Goal: Task Accomplishment & Management: Manage account settings

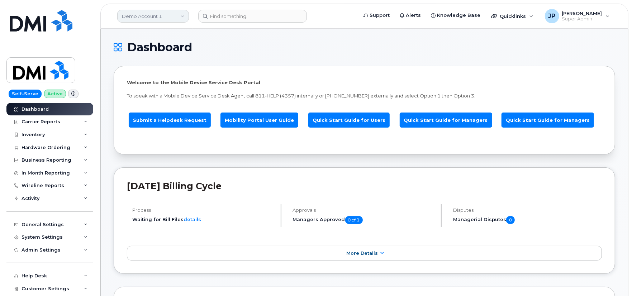
click at [152, 19] on link "Demo Account 1" at bounding box center [153, 16] width 72 height 13
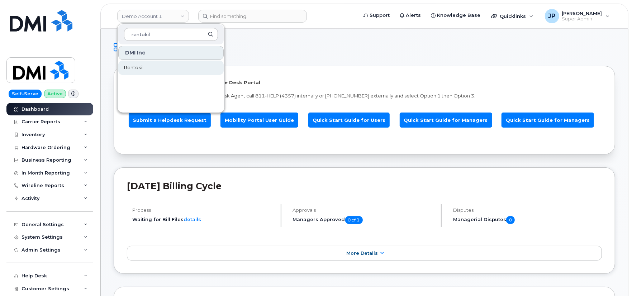
type input "rentokil"
click at [155, 67] on link "Rentokil" at bounding box center [170, 68] width 105 height 14
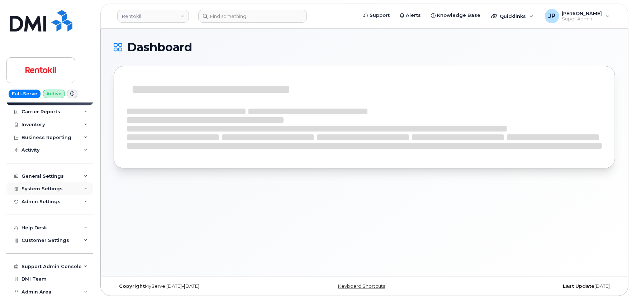
scroll to position [12, 0]
click at [48, 236] on span "Customer Settings" at bounding box center [45, 238] width 48 height 5
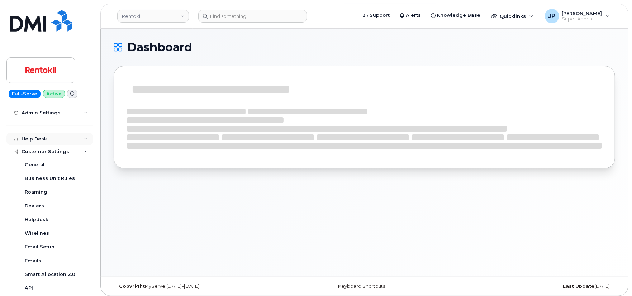
scroll to position [131, 0]
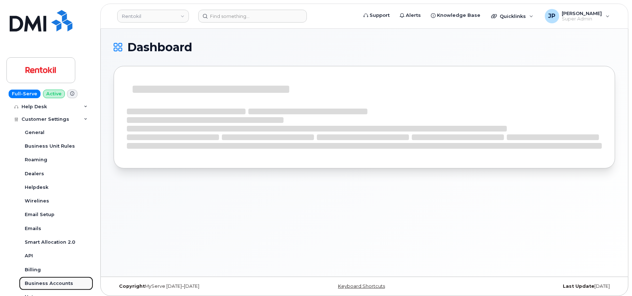
click at [49, 281] on div "Business Accounts" at bounding box center [49, 283] width 48 height 6
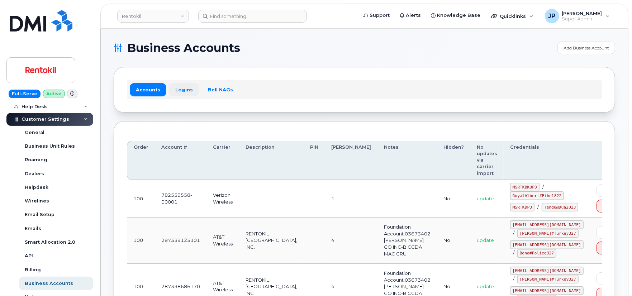
click at [174, 90] on link "Logins" at bounding box center [184, 89] width 30 height 13
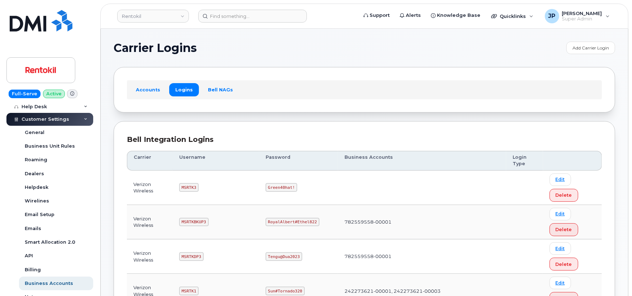
click at [374, 190] on td at bounding box center [422, 188] width 168 height 34
click at [555, 177] on link "Edit" at bounding box center [559, 179] width 21 height 13
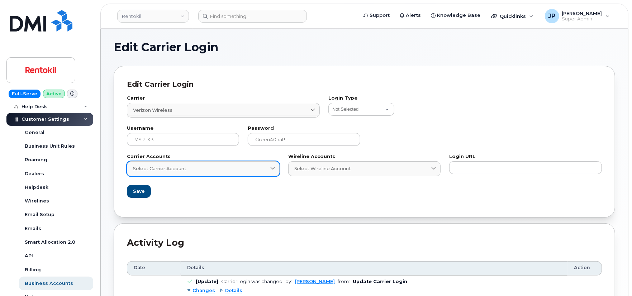
click at [177, 171] on span "Select Carrier Account" at bounding box center [159, 168] width 53 height 7
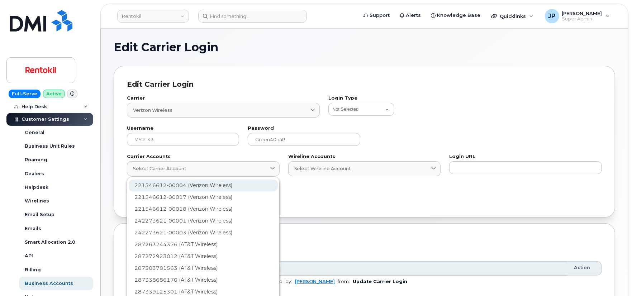
click at [194, 184] on div "221546612-00004 (Verizon Wireless)" at bounding box center [203, 186] width 149 height 12
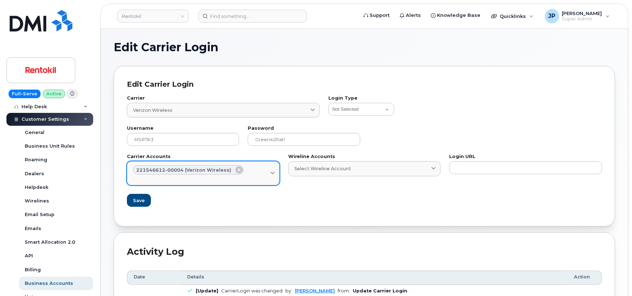
click at [258, 181] on div "Select Carrier Account" at bounding box center [203, 178] width 140 height 7
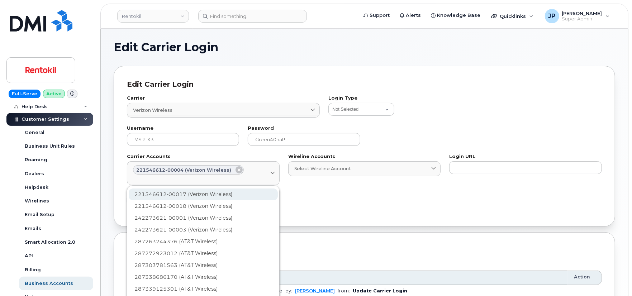
click at [236, 189] on div "221546612-00017 (Verizon Wireless)" at bounding box center [203, 194] width 149 height 12
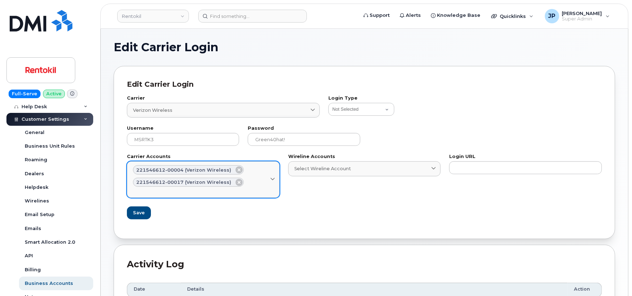
click at [253, 188] on div "Select Carrier Account" at bounding box center [203, 190] width 140 height 7
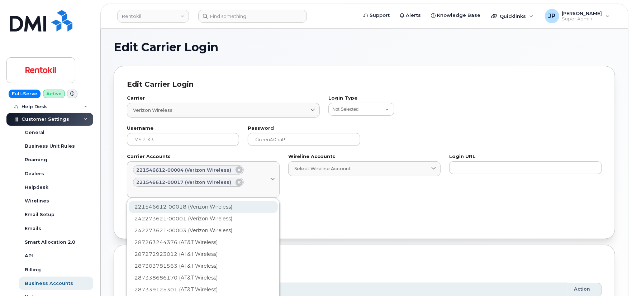
click at [232, 207] on div "221546612-00018 (Verizon Wireless)" at bounding box center [203, 207] width 149 height 12
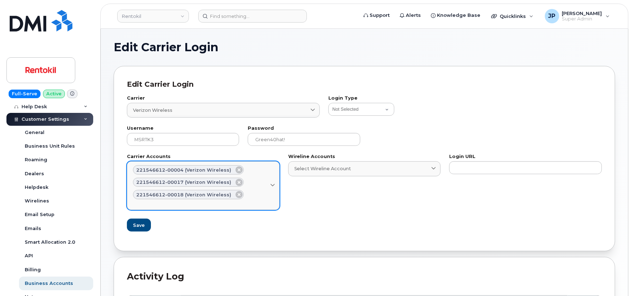
click at [252, 201] on div "Select Carrier Account" at bounding box center [203, 202] width 140 height 7
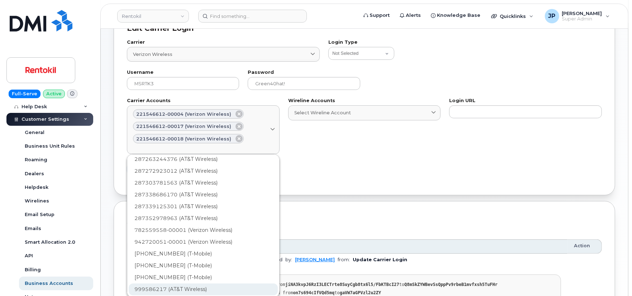
scroll to position [80, 0]
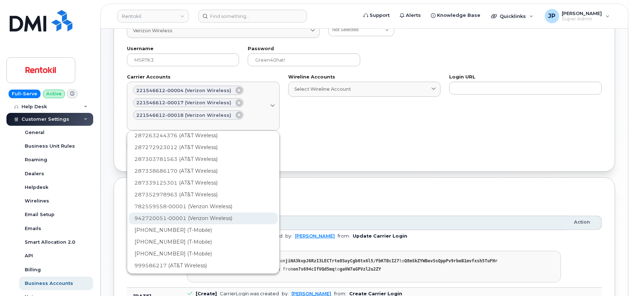
click at [214, 218] on div "942720051-00001 (Verizon Wireless)" at bounding box center [203, 218] width 149 height 12
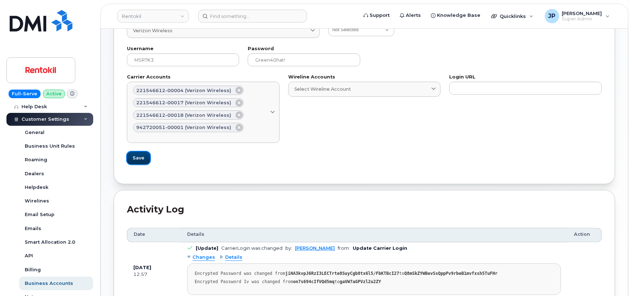
click at [142, 159] on span "Save" at bounding box center [139, 157] width 12 height 7
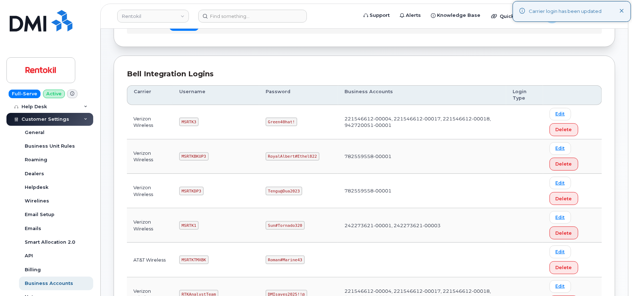
scroll to position [80, 0]
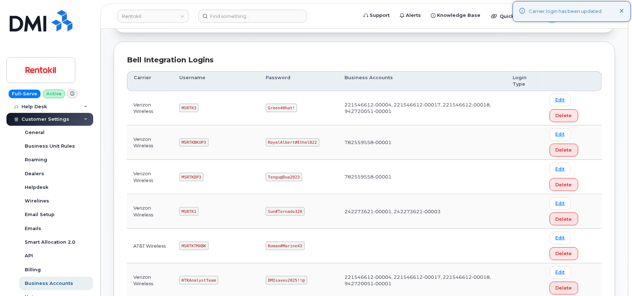
click at [198, 141] on code "MSRTKBKUP3" at bounding box center [193, 142] width 29 height 9
click at [234, 140] on td "MSRTKBKUP3" at bounding box center [216, 142] width 86 height 34
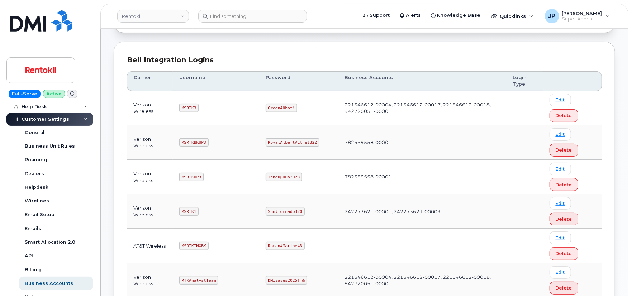
click at [404, 144] on td "782559558-00001" at bounding box center [422, 142] width 168 height 34
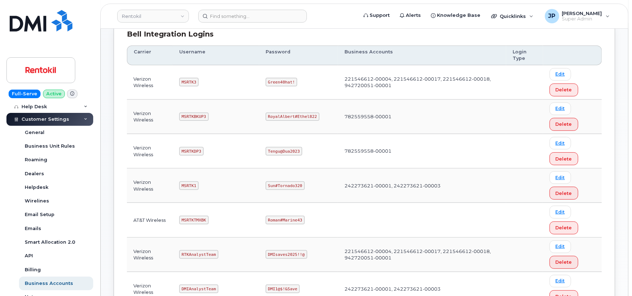
scroll to position [119, 0]
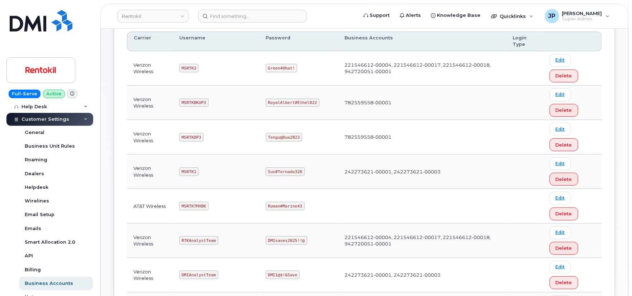
click at [386, 144] on td "782559558-00001" at bounding box center [422, 137] width 168 height 34
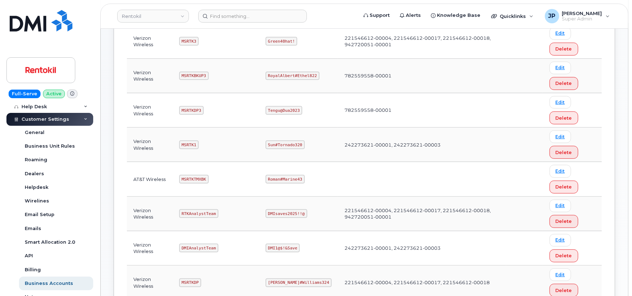
scroll to position [159, 0]
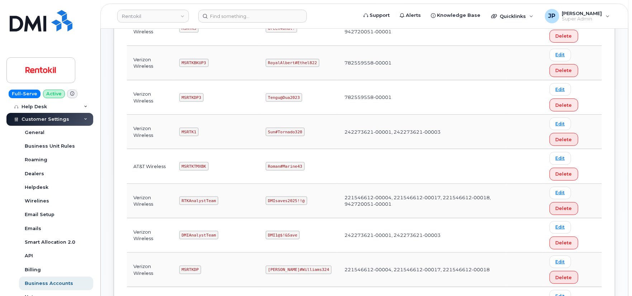
click at [378, 139] on td "242273621-00001, 242273621-00003" at bounding box center [422, 132] width 168 height 34
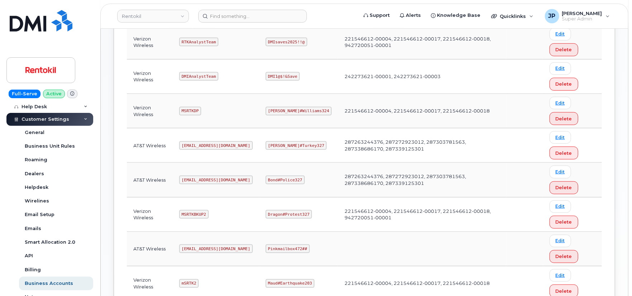
scroll to position [318, 0]
click at [377, 120] on td "221546612-00004, 221546612-00017, 221546612-00018" at bounding box center [422, 111] width 168 height 34
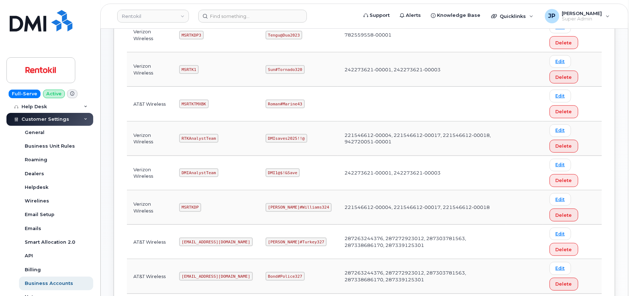
scroll to position [239, 0]
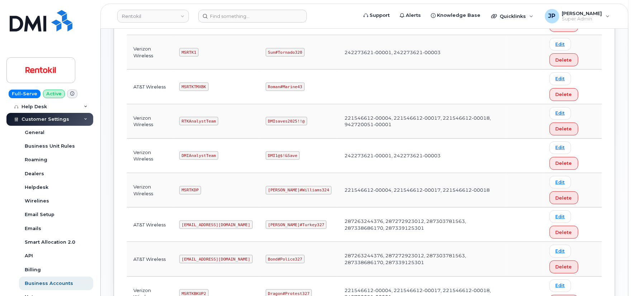
click at [381, 196] on td "221546612-00004, 221546612-00017, 221546612-00018" at bounding box center [422, 190] width 168 height 34
click at [557, 182] on link "Edit" at bounding box center [559, 182] width 21 height 13
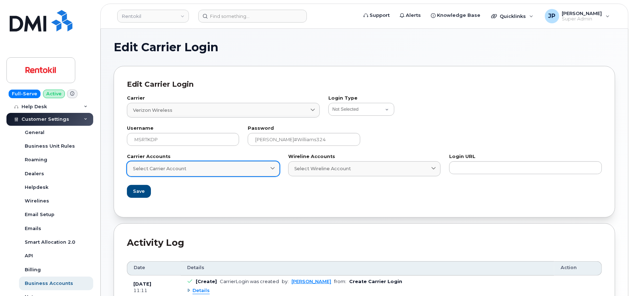
click at [234, 174] on link "Select Carrier Account" at bounding box center [203, 168] width 153 height 15
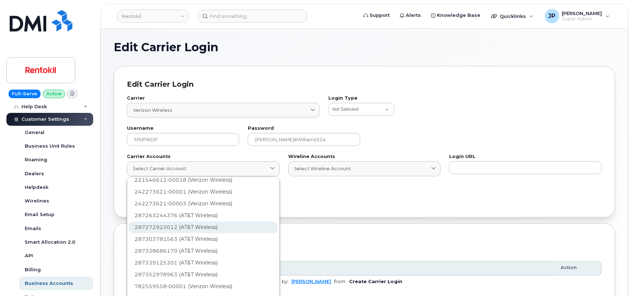
scroll to position [63, 0]
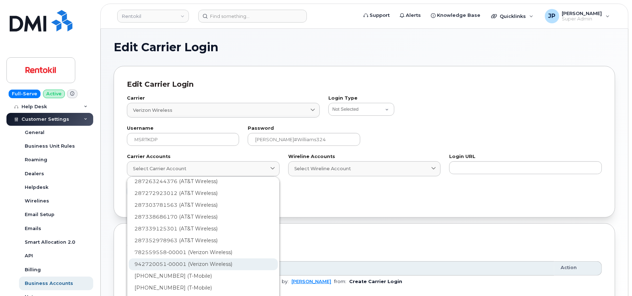
click at [214, 264] on div "942720051-00001 (Verizon Wireless)" at bounding box center [203, 264] width 149 height 12
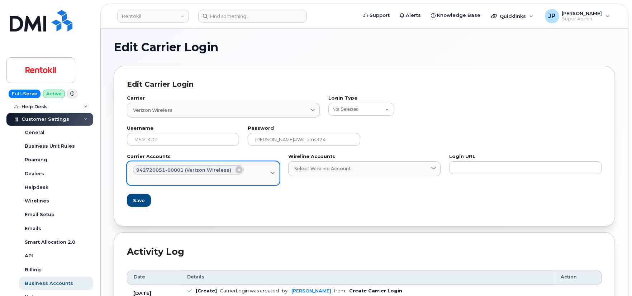
click at [259, 181] on div "Select Carrier Account" at bounding box center [203, 178] width 140 height 7
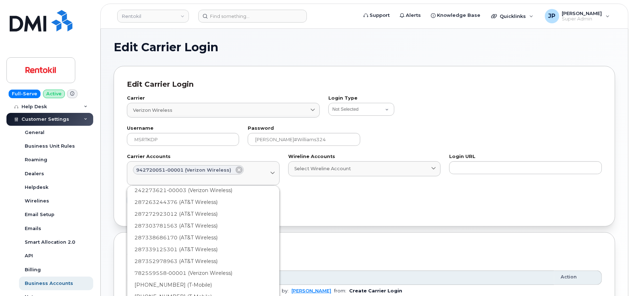
click at [354, 211] on form "Carrier Verizon Wireless 8 International Fizz Videotron PublicMobile Bell Distr…" at bounding box center [364, 152] width 475 height 124
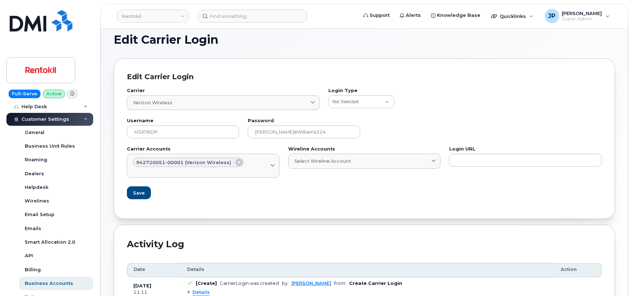
scroll to position [0, 0]
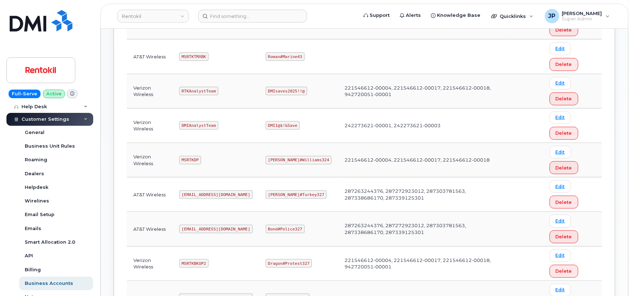
scroll to position [278, 0]
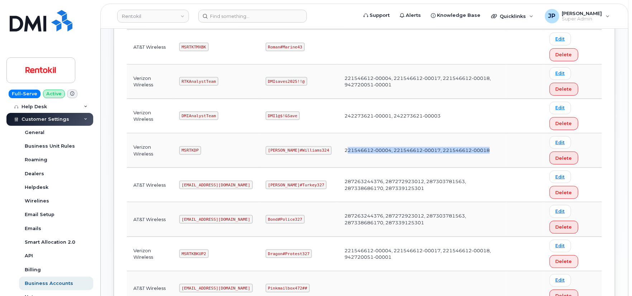
drag, startPoint x: 332, startPoint y: 149, endPoint x: 483, endPoint y: 152, distance: 150.5
click at [483, 152] on td "221546612-00004, 221546612-00017, 221546612-00018" at bounding box center [422, 150] width 168 height 34
drag, startPoint x: 483, startPoint y: 152, endPoint x: 559, endPoint y: 142, distance: 77.0
click at [559, 142] on link "Edit" at bounding box center [559, 142] width 21 height 13
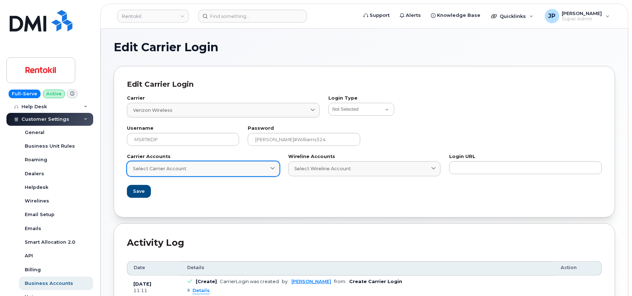
click at [209, 171] on div "Select Carrier Account" at bounding box center [203, 168] width 140 height 7
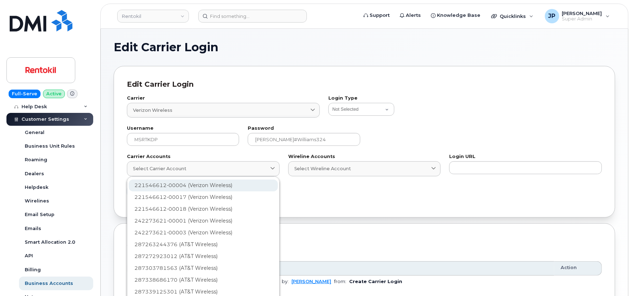
click at [210, 181] on div "221546612-00004 (Verizon Wireless)" at bounding box center [203, 186] width 149 height 12
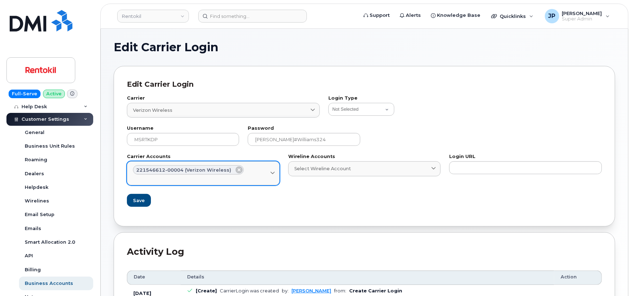
click at [207, 179] on div "Select Carrier Account" at bounding box center [203, 178] width 140 height 7
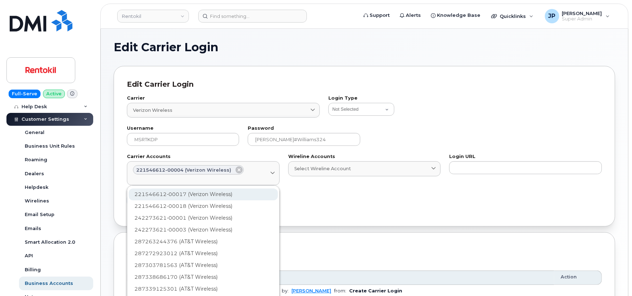
click at [201, 196] on div "221546612-00017 (Verizon Wireless)" at bounding box center [203, 194] width 149 height 12
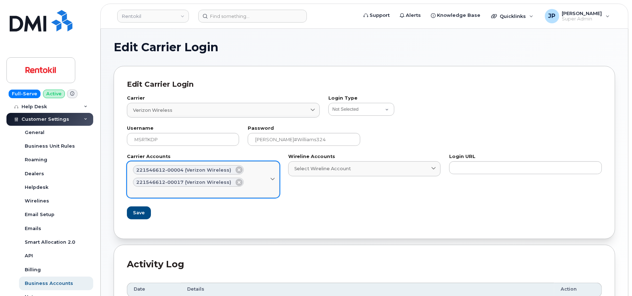
click at [201, 191] on div "Select Carrier Account" at bounding box center [203, 190] width 140 height 7
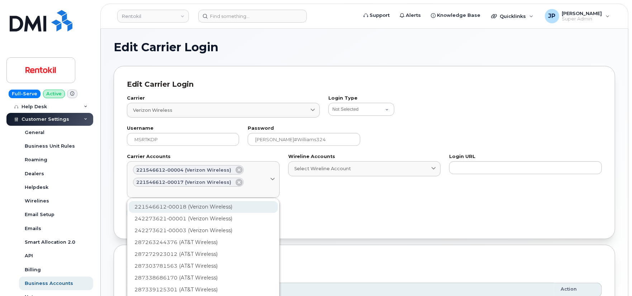
click at [202, 206] on div "221546612-00018 (Verizon Wireless)" at bounding box center [203, 207] width 149 height 12
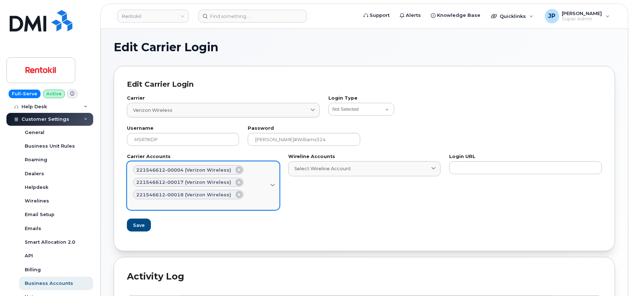
click at [228, 205] on div "Select Carrier Account" at bounding box center [203, 202] width 140 height 7
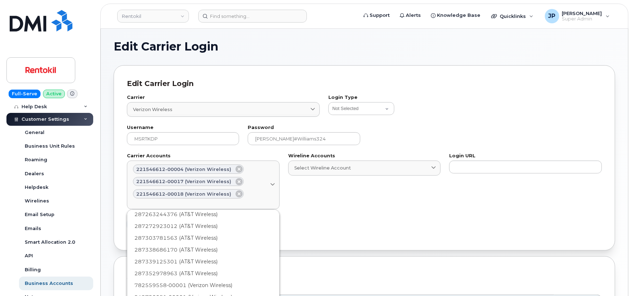
scroll to position [80, 0]
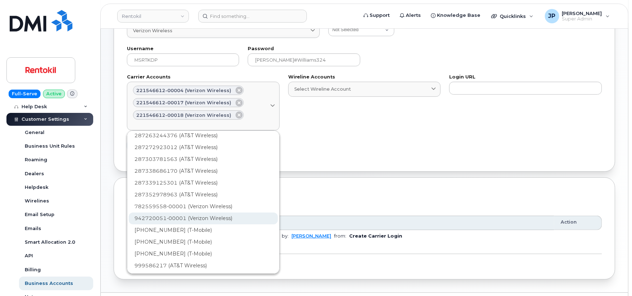
click at [204, 220] on div "942720051-00001 (Verizon Wireless)" at bounding box center [203, 218] width 149 height 12
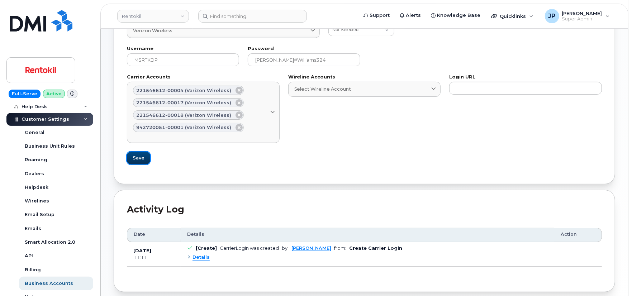
click at [132, 157] on button "Save" at bounding box center [138, 158] width 23 height 13
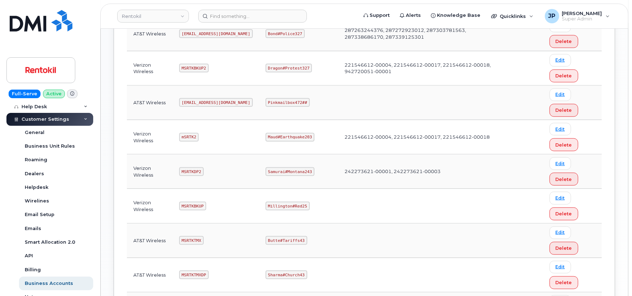
scroll to position [478, 0]
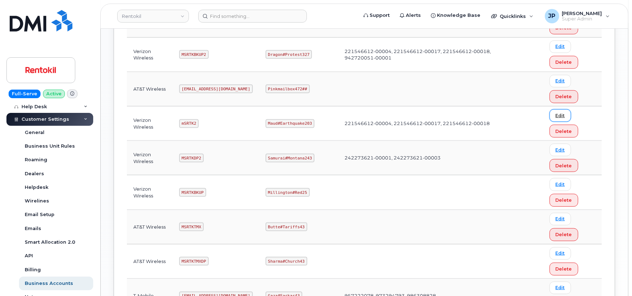
click at [563, 117] on link "Edit" at bounding box center [559, 115] width 21 height 13
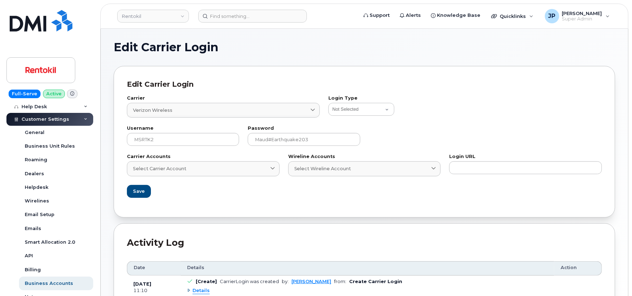
scroll to position [40, 0]
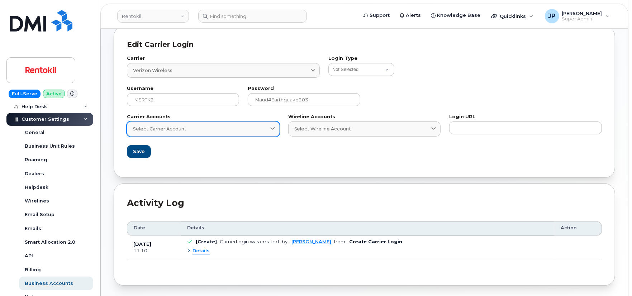
click at [218, 135] on link "Select Carrier Account" at bounding box center [203, 128] width 153 height 15
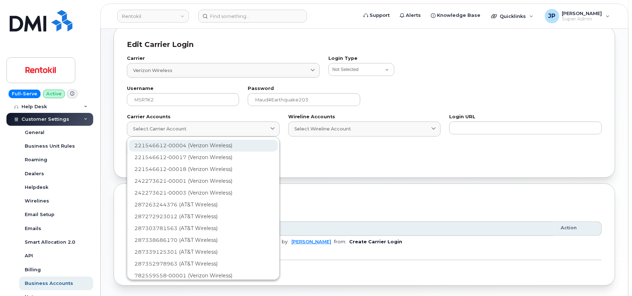
click at [201, 142] on div "221546612-00004 (Verizon Wireless)" at bounding box center [203, 146] width 149 height 12
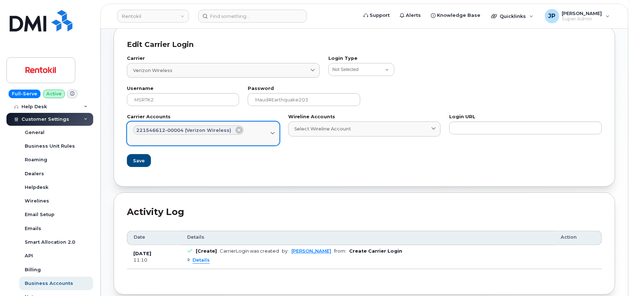
click at [199, 134] on div "221546612-00004 (Verizon Wireless)" at bounding box center [188, 129] width 111 height 9
click at [196, 140] on div "Select Carrier Account" at bounding box center [203, 138] width 140 height 7
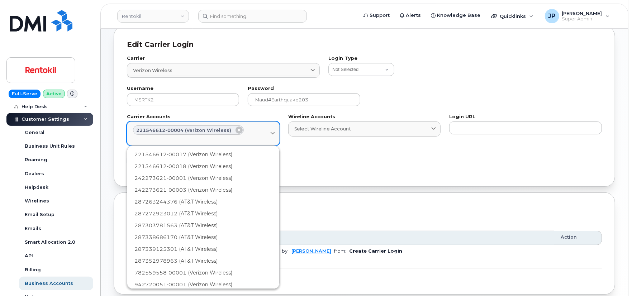
drag, startPoint x: 199, startPoint y: 155, endPoint x: 196, endPoint y: 148, distance: 7.6
click at [198, 154] on div "221546612-00017 (Verizon Wireless)" at bounding box center [203, 155] width 149 height 12
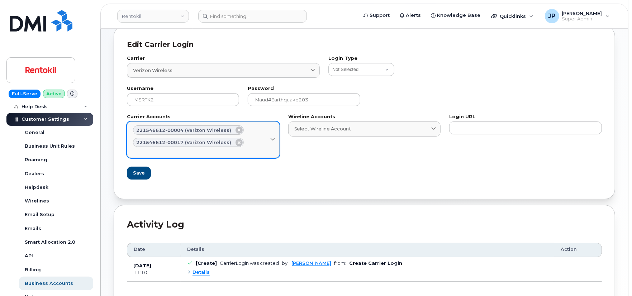
click at [195, 149] on div "Select Carrier Account" at bounding box center [203, 150] width 140 height 7
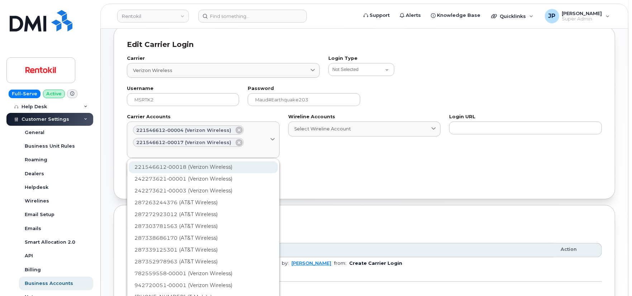
click at [200, 164] on div "221546612-00018 (Verizon Wireless)" at bounding box center [203, 167] width 149 height 12
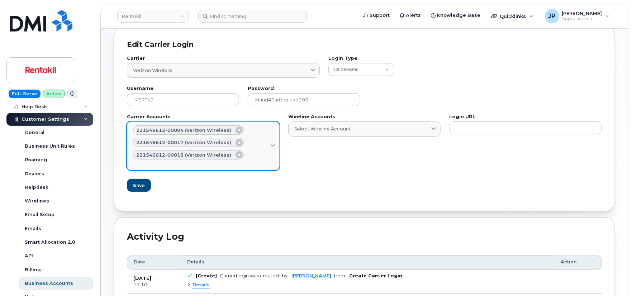
click at [197, 163] on div "Select Carrier Account" at bounding box center [203, 162] width 140 height 7
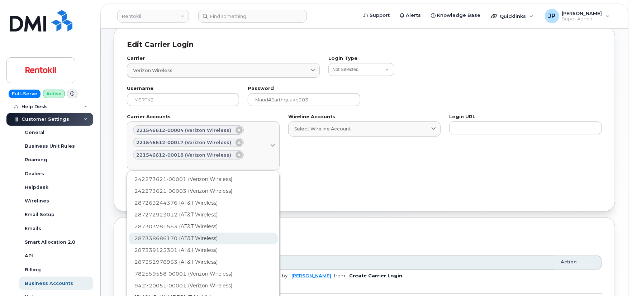
scroll to position [28, 0]
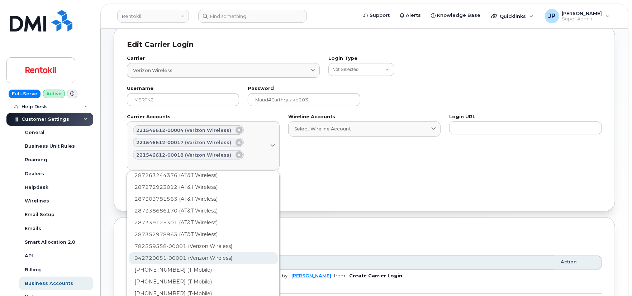
click at [218, 259] on div "942720051-00001 (Verizon Wireless)" at bounding box center [203, 258] width 149 height 12
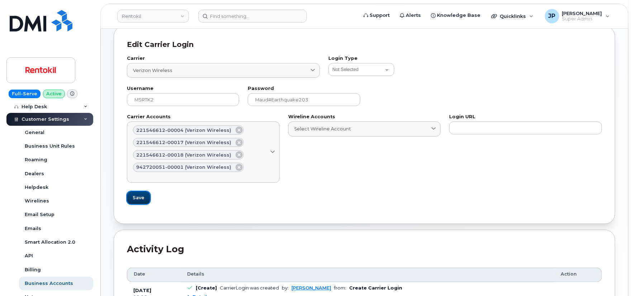
click at [139, 198] on span "Save" at bounding box center [139, 197] width 12 height 7
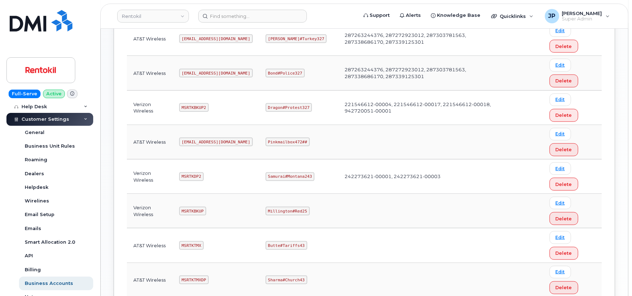
scroll to position [438, 0]
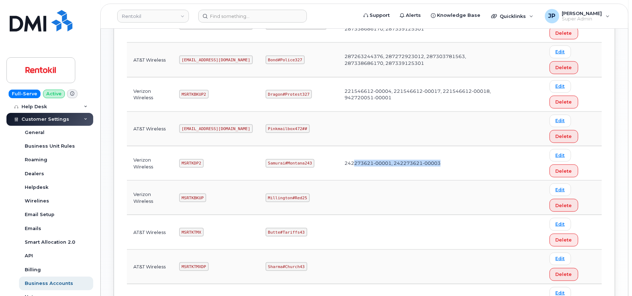
drag, startPoint x: 366, startPoint y: 163, endPoint x: 424, endPoint y: 161, distance: 58.5
click at [424, 161] on td "242273621-00001, 242273621-00003" at bounding box center [422, 163] width 168 height 34
drag, startPoint x: 424, startPoint y: 161, endPoint x: 395, endPoint y: 175, distance: 32.4
click at [395, 175] on td "242273621-00001, 242273621-00003" at bounding box center [422, 163] width 168 height 34
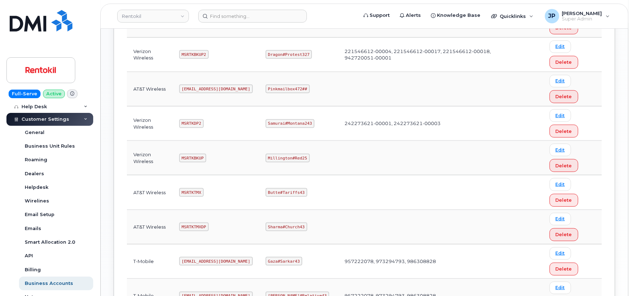
click at [358, 167] on td at bounding box center [422, 158] width 168 height 34
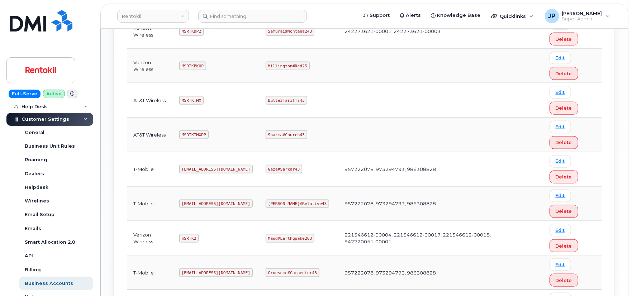
scroll to position [557, 0]
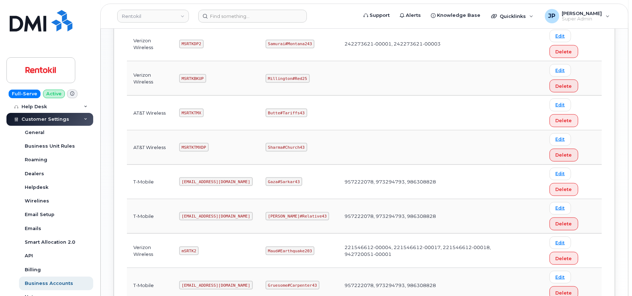
click at [210, 87] on td "MSRTKBKUP" at bounding box center [216, 78] width 86 height 34
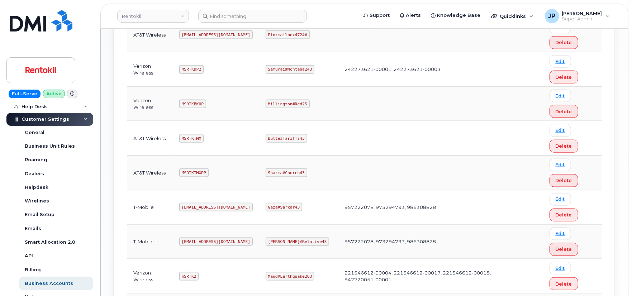
scroll to position [517, 0]
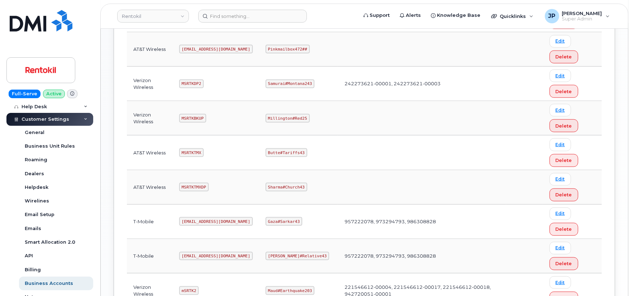
click at [291, 121] on code "Millington#Red25" at bounding box center [288, 118] width 44 height 9
copy code "Millington#Red25"
click at [368, 119] on td at bounding box center [422, 118] width 168 height 34
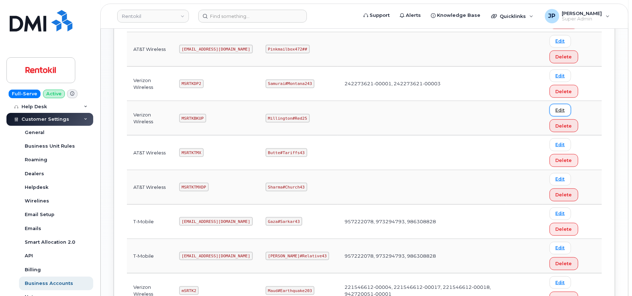
click at [556, 113] on link "Edit" at bounding box center [559, 110] width 21 height 13
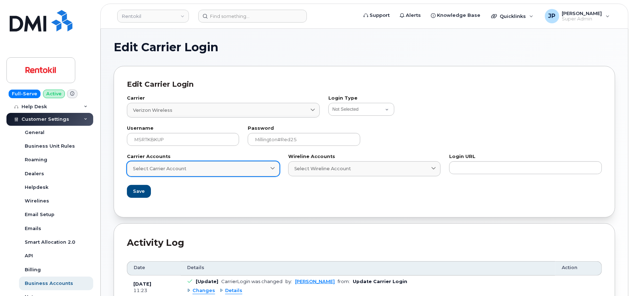
click at [230, 169] on div "Select Carrier Account" at bounding box center [203, 168] width 140 height 7
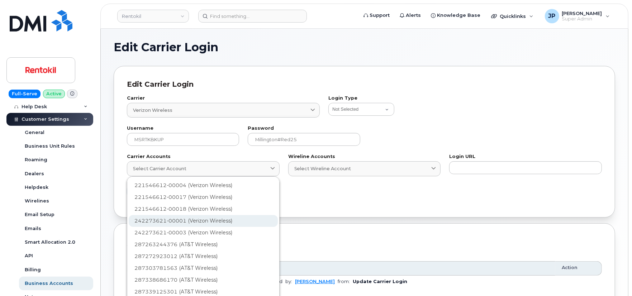
click at [219, 221] on div "242273621-00001 (Verizon Wireless)" at bounding box center [203, 221] width 149 height 12
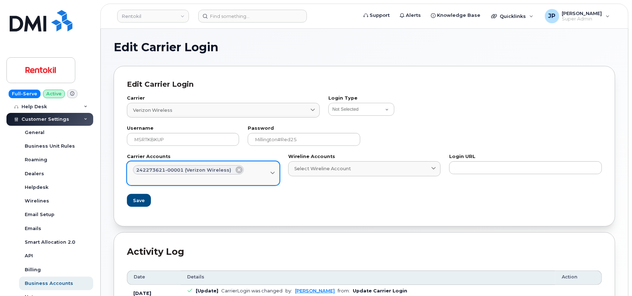
click at [231, 182] on link "242273621-00001 (Verizon Wireless) Select Carrier Account" at bounding box center [203, 173] width 153 height 24
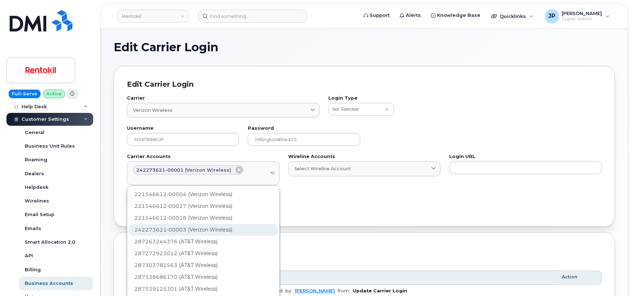
click at [218, 229] on div "242273621-00003 (Verizon Wireless)" at bounding box center [203, 230] width 149 height 12
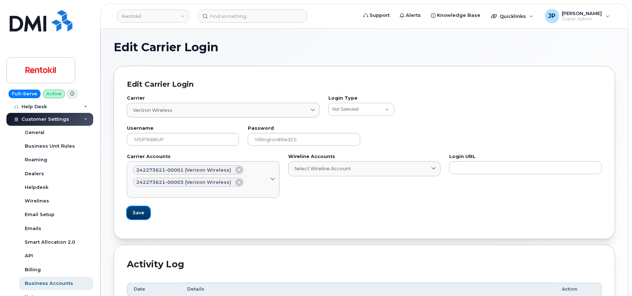
click at [137, 215] on span "Save" at bounding box center [139, 212] width 12 height 7
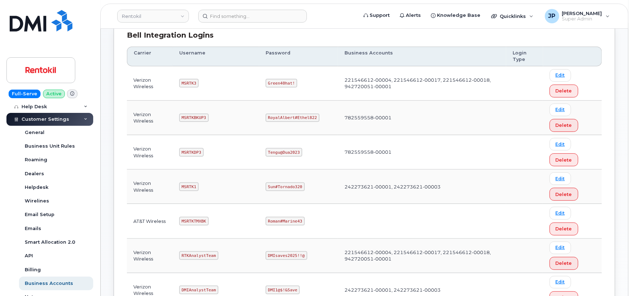
scroll to position [119, 0]
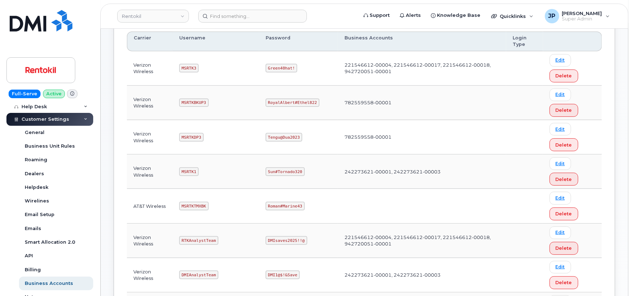
click at [234, 139] on td "MSRTKDP3" at bounding box center [216, 137] width 86 height 34
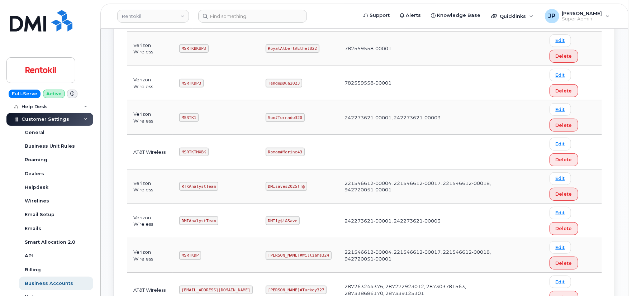
scroll to position [199, 0]
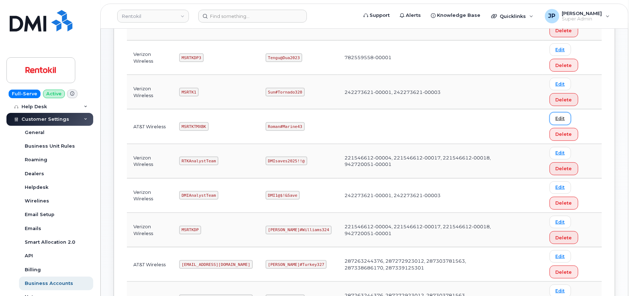
click at [559, 115] on link "Edit" at bounding box center [559, 118] width 21 height 13
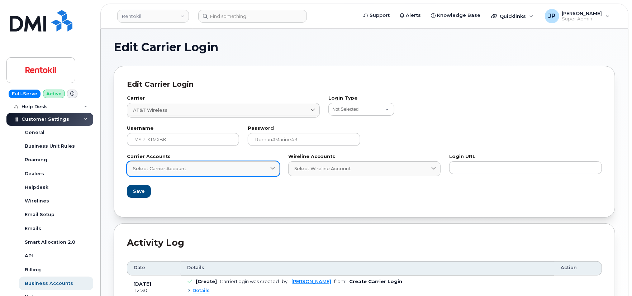
click at [226, 166] on div "Select Carrier Account" at bounding box center [203, 168] width 140 height 7
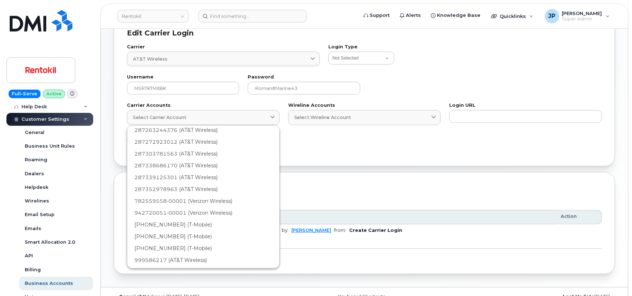
scroll to position [65, 0]
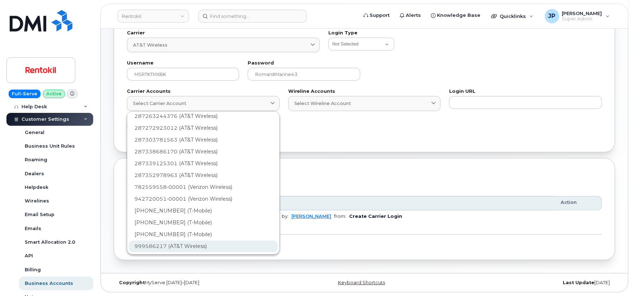
click at [198, 244] on div "999586217 (AT&T Wireless)" at bounding box center [203, 246] width 149 height 12
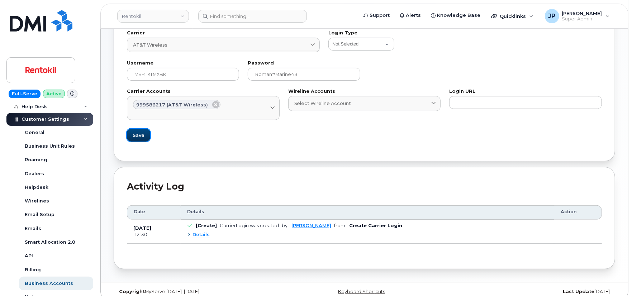
click at [142, 135] on span "Save" at bounding box center [139, 135] width 12 height 7
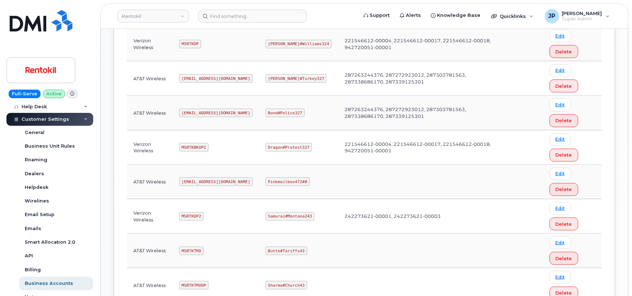
scroll to position [398, 0]
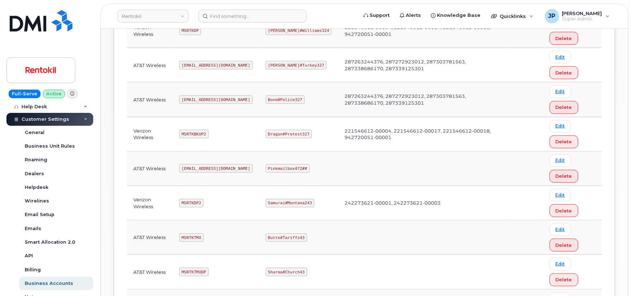
click at [245, 141] on td "MSRTKBKUP2" at bounding box center [216, 134] width 86 height 34
click at [213, 169] on code "Ms-rentokil@dminc.com" at bounding box center [215, 168] width 73 height 9
click at [231, 185] on td "Ms-rentokil@dminc.com" at bounding box center [216, 169] width 86 height 34
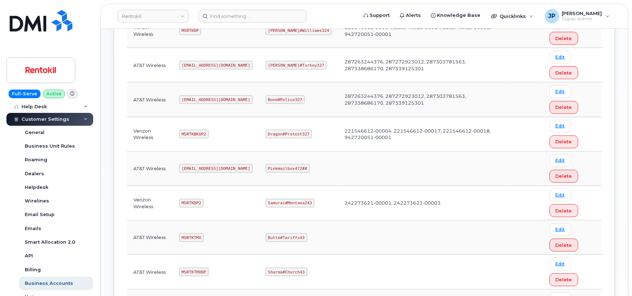
click at [243, 173] on td "Ms-rentokil@dminc.com" at bounding box center [216, 169] width 86 height 34
click at [399, 162] on td at bounding box center [422, 169] width 168 height 34
click at [557, 161] on link "Edit" at bounding box center [559, 160] width 21 height 13
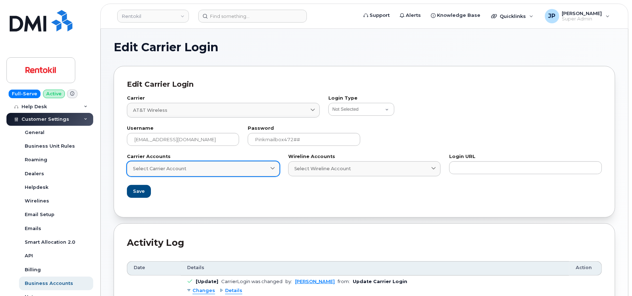
click at [235, 167] on div "Select Carrier Account" at bounding box center [203, 168] width 140 height 7
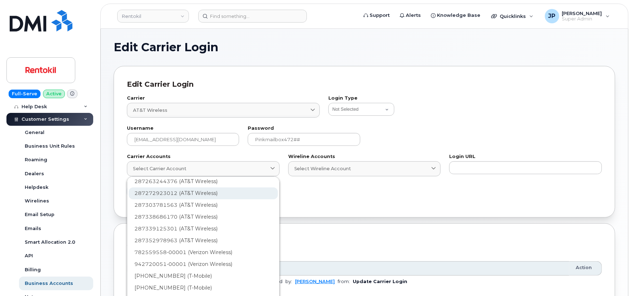
scroll to position [23, 0]
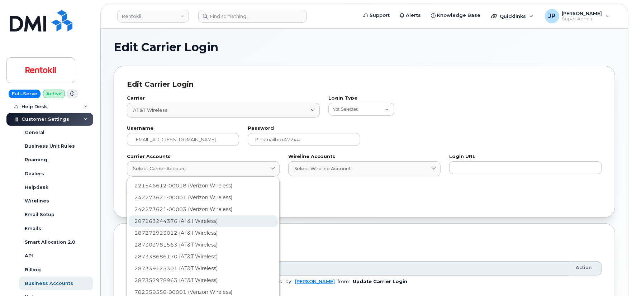
click at [205, 221] on div "287263244376 (AT&T Wireless)" at bounding box center [203, 221] width 149 height 12
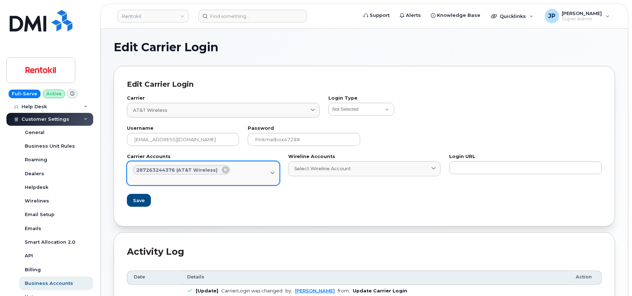
click at [196, 177] on div "Select Carrier Account" at bounding box center [203, 178] width 140 height 7
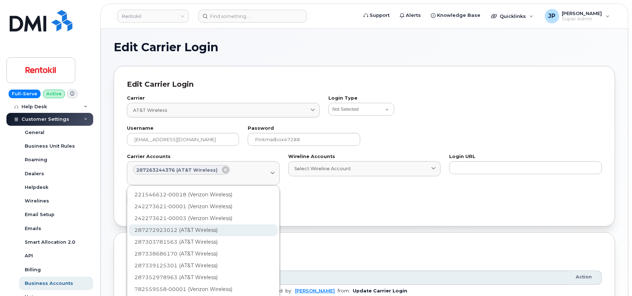
click at [201, 230] on div "287272923012 (AT&T Wireless)" at bounding box center [203, 230] width 149 height 12
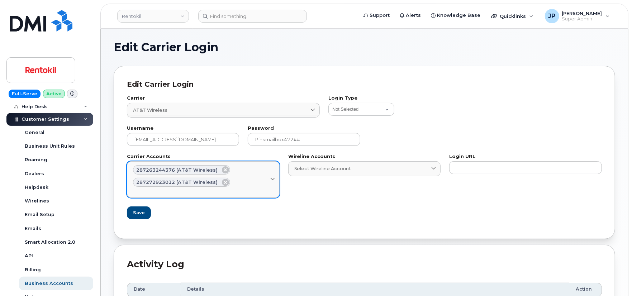
click at [203, 195] on link "287263244376 (AT&T Wireless) 287272923012 (AT&T Wireless) Select Carrier Account" at bounding box center [203, 179] width 153 height 36
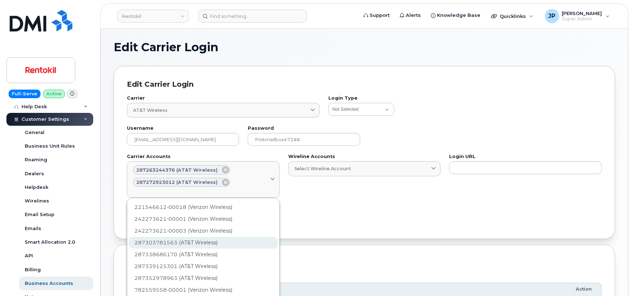
click at [199, 243] on div "287303781563 (AT&T Wireless)" at bounding box center [203, 243] width 149 height 12
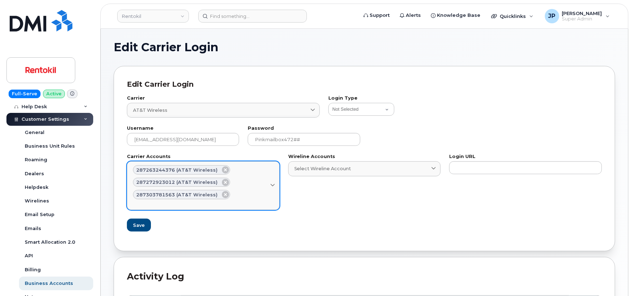
click at [201, 205] on div "Select Carrier Account" at bounding box center [203, 202] width 140 height 7
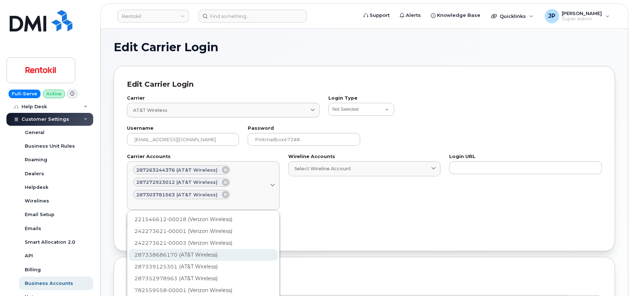
click at [195, 252] on div "287338686170 (AT&T Wireless)" at bounding box center [203, 255] width 149 height 12
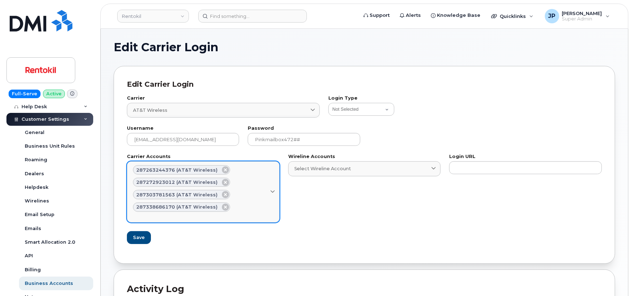
click at [237, 213] on div "Select Carrier Account" at bounding box center [203, 215] width 140 height 7
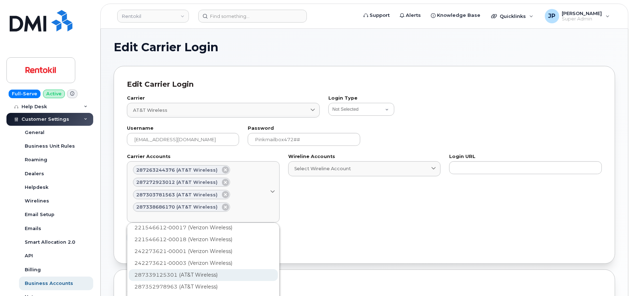
click at [200, 271] on div "287339125301 (AT&T Wireless)" at bounding box center [203, 275] width 149 height 12
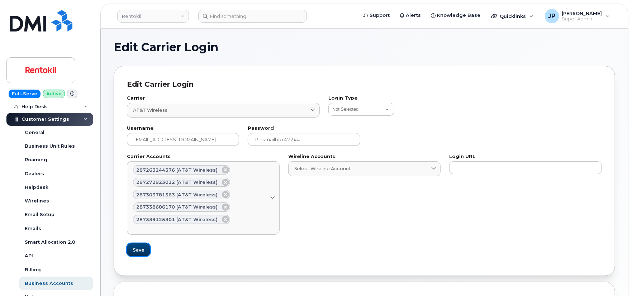
click at [144, 252] on button "Save" at bounding box center [138, 249] width 23 height 13
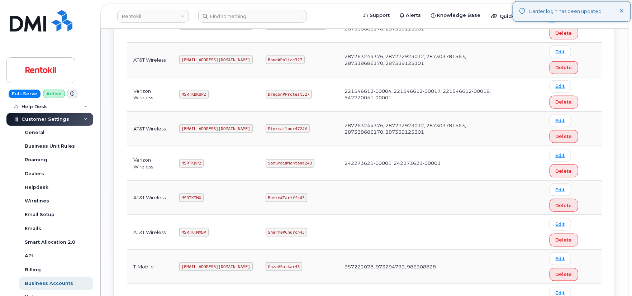
scroll to position [478, 0]
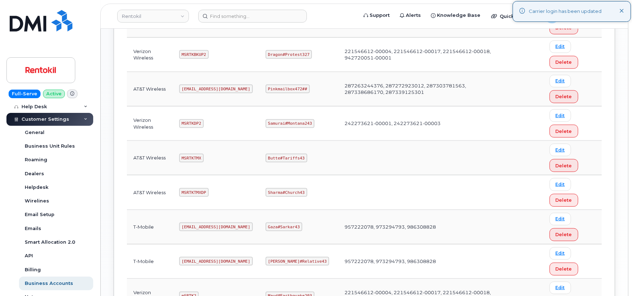
click at [346, 158] on td at bounding box center [422, 158] width 168 height 34
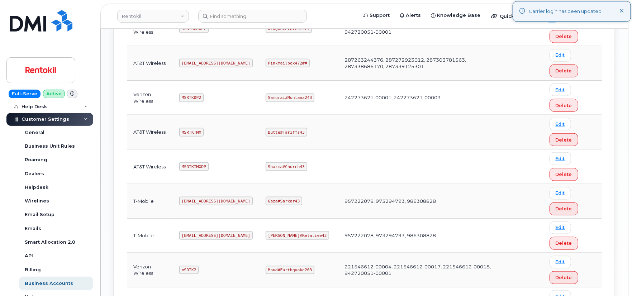
scroll to position [517, 0]
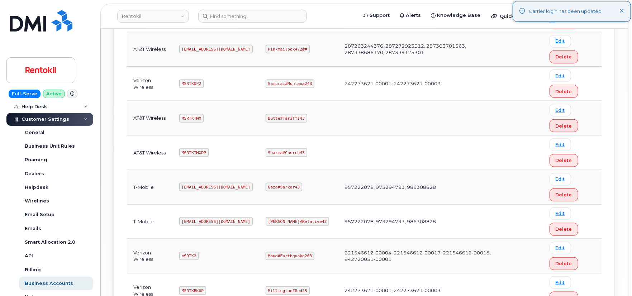
click at [342, 126] on td at bounding box center [422, 118] width 168 height 34
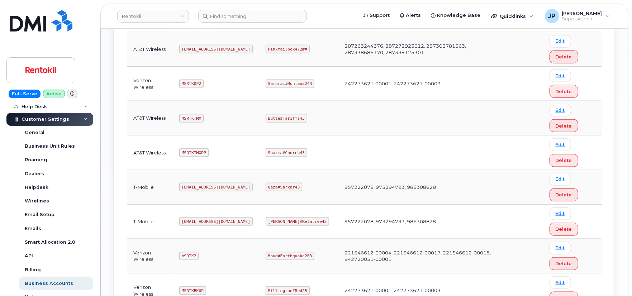
click at [342, 124] on td at bounding box center [422, 118] width 168 height 34
drag, startPoint x: 184, startPoint y: 119, endPoint x: 205, endPoint y: 119, distance: 21.5
click at [205, 119] on td "MSRTKTMX" at bounding box center [216, 118] width 86 height 34
drag, startPoint x: 205, startPoint y: 119, endPoint x: 232, endPoint y: 120, distance: 26.9
click at [232, 120] on td "MSRTKTMX" at bounding box center [216, 118] width 86 height 34
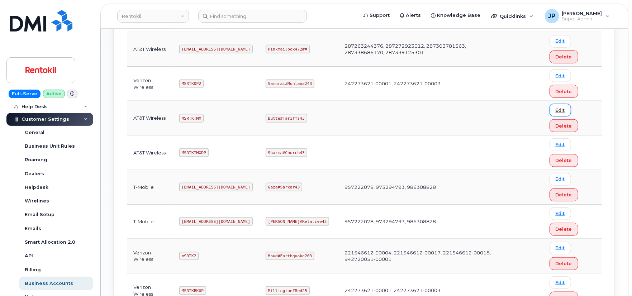
click at [562, 108] on link "Edit" at bounding box center [559, 110] width 21 height 13
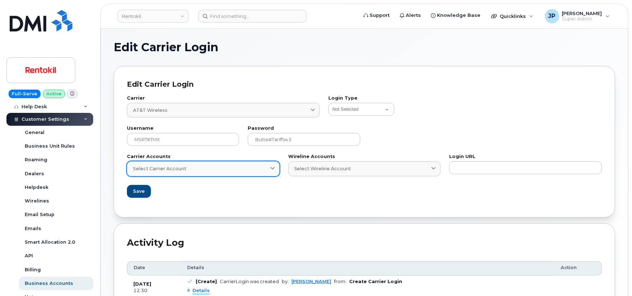
click at [192, 170] on div "Select Carrier Account" at bounding box center [203, 168] width 140 height 7
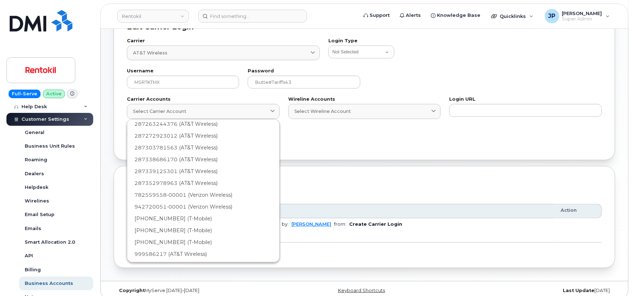
scroll to position [65, 0]
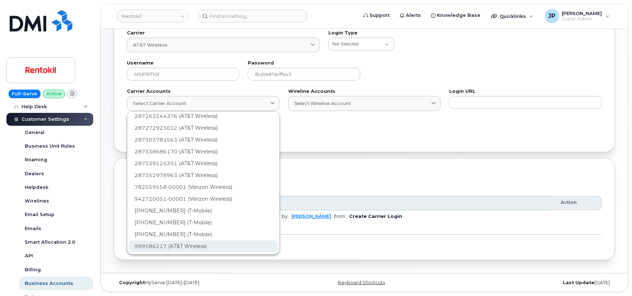
click at [196, 246] on div "999586217 (AT&T Wireless)" at bounding box center [203, 246] width 149 height 12
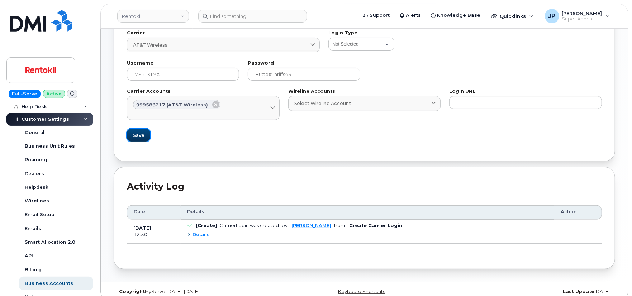
click at [139, 137] on span "Save" at bounding box center [139, 135] width 12 height 7
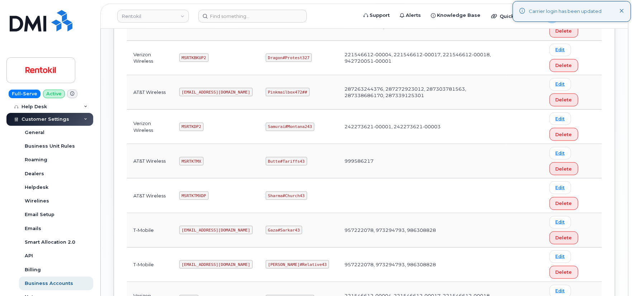
scroll to position [478, 0]
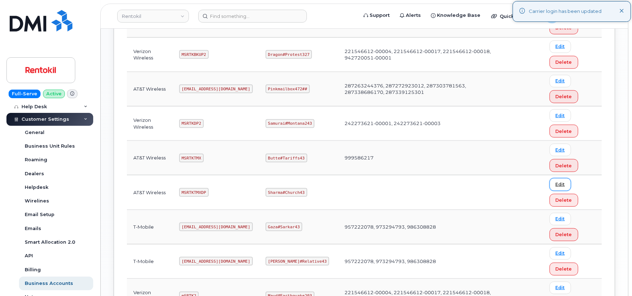
click at [555, 185] on link "Edit" at bounding box center [559, 184] width 21 height 13
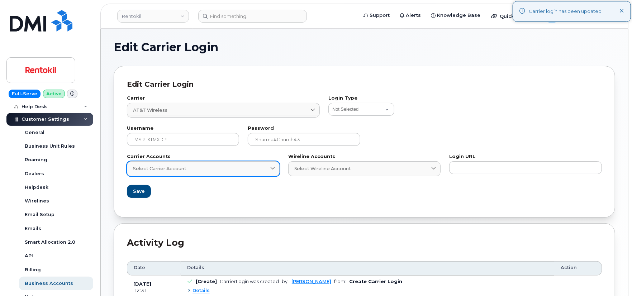
click at [229, 171] on div "Select Carrier Account" at bounding box center [203, 168] width 140 height 7
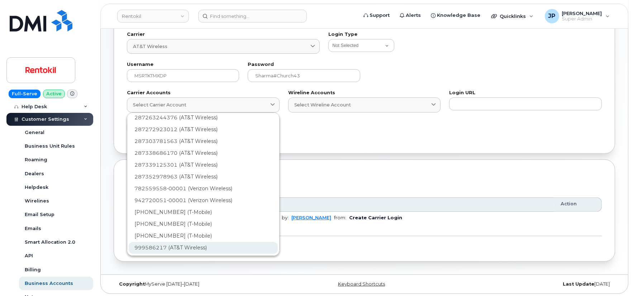
scroll to position [65, 0]
click at [202, 247] on div "999586217 (AT&T Wireless)" at bounding box center [203, 246] width 149 height 12
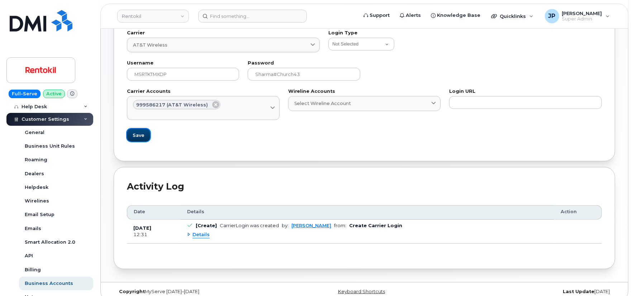
click at [142, 140] on button "Save" at bounding box center [138, 135] width 23 height 13
